Goal: Information Seeking & Learning: Learn about a topic

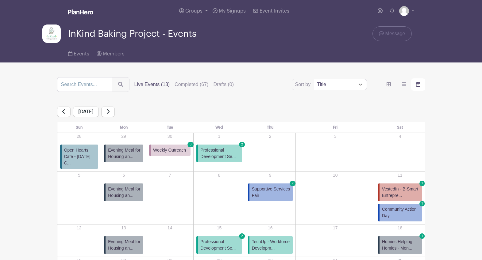
scroll to position [88, 0]
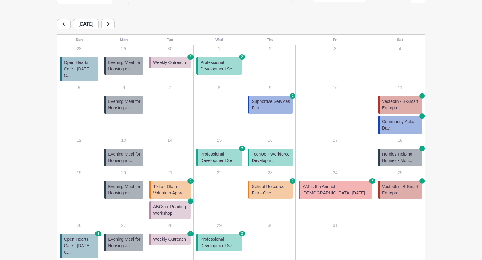
click at [290, 98] on span "Supportive Services Fair" at bounding box center [271, 104] width 38 height 13
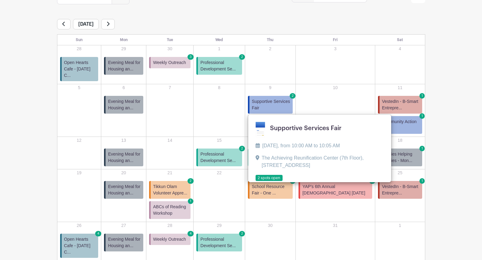
click at [256, 182] on link at bounding box center [256, 182] width 0 height 0
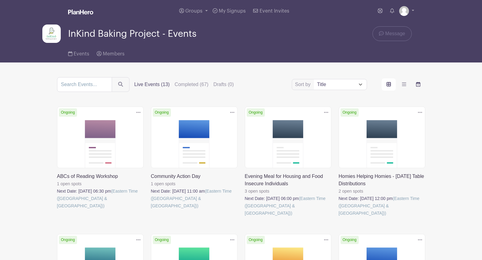
click at [417, 84] on icon "order and view" at bounding box center [418, 84] width 4 height 5
click at [0, 0] on input "order and view" at bounding box center [0, 0] width 0 height 0
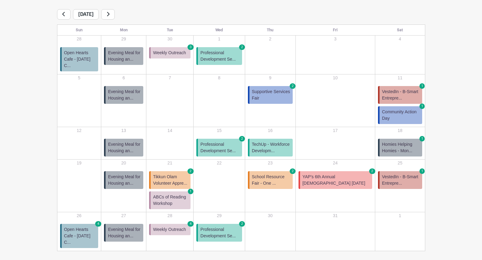
scroll to position [96, 0]
